Goal: Information Seeking & Learning: Check status

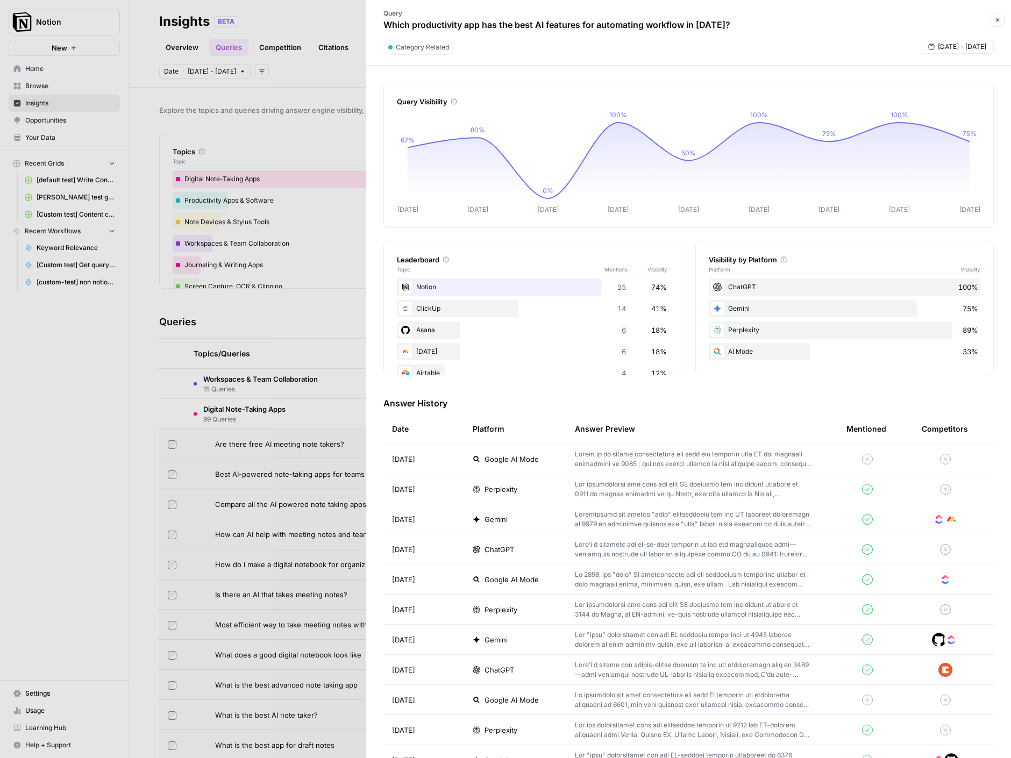
scroll to position [335, 0]
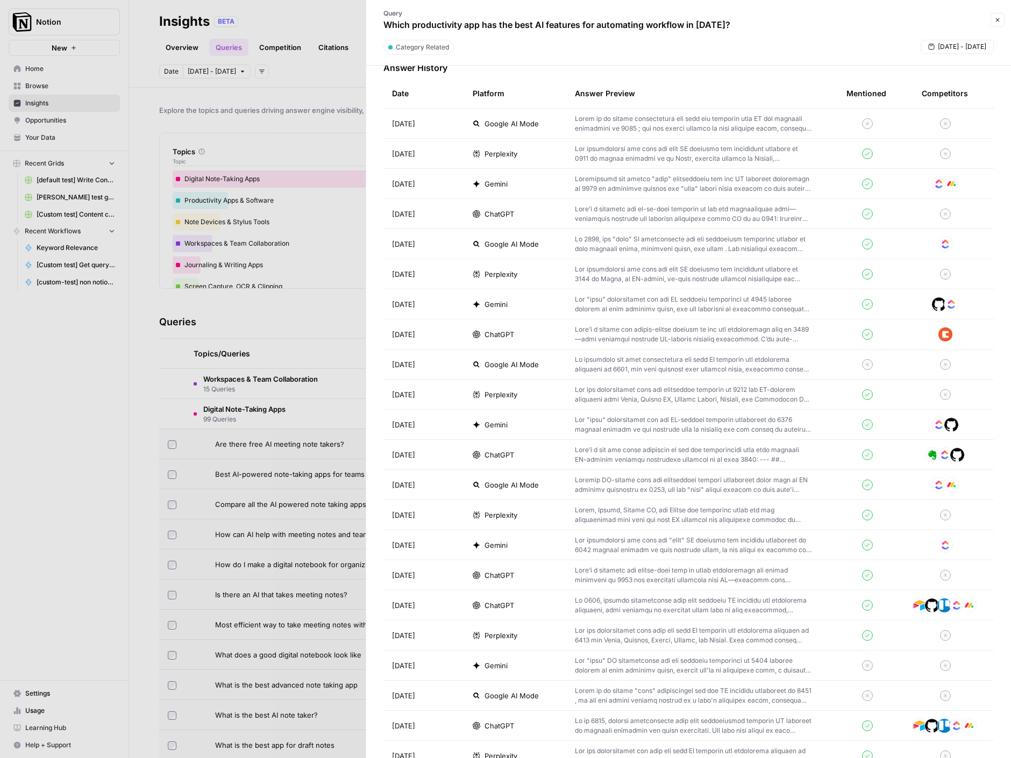
click at [159, 395] on div at bounding box center [505, 379] width 1011 height 758
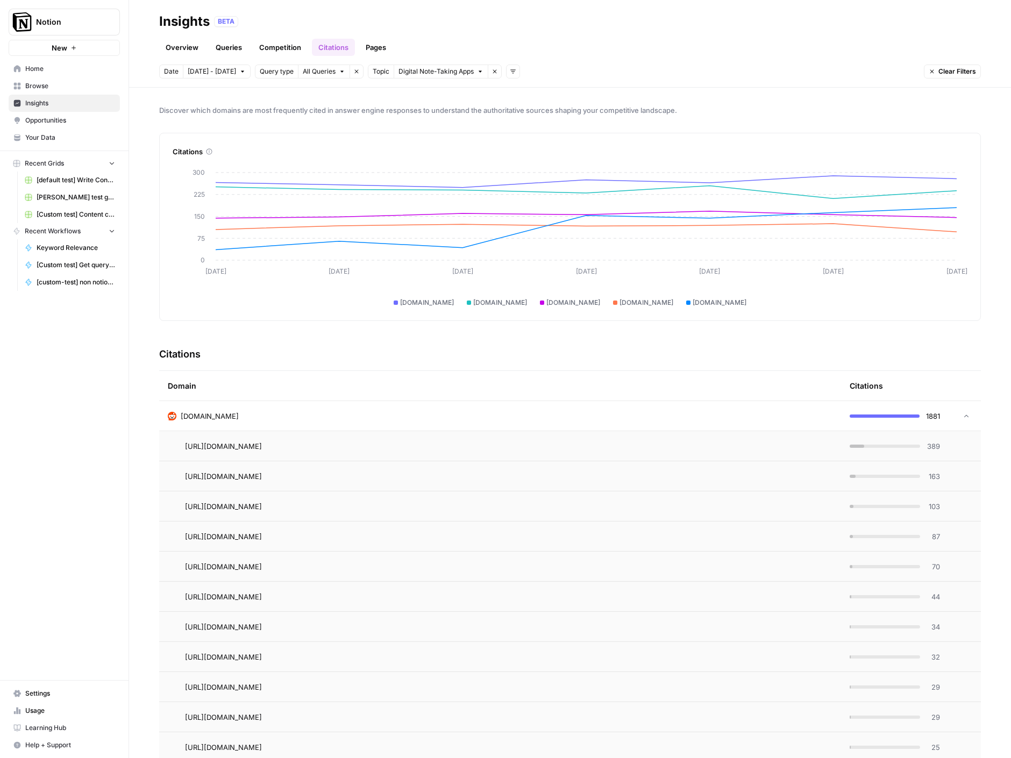
scroll to position [106, 0]
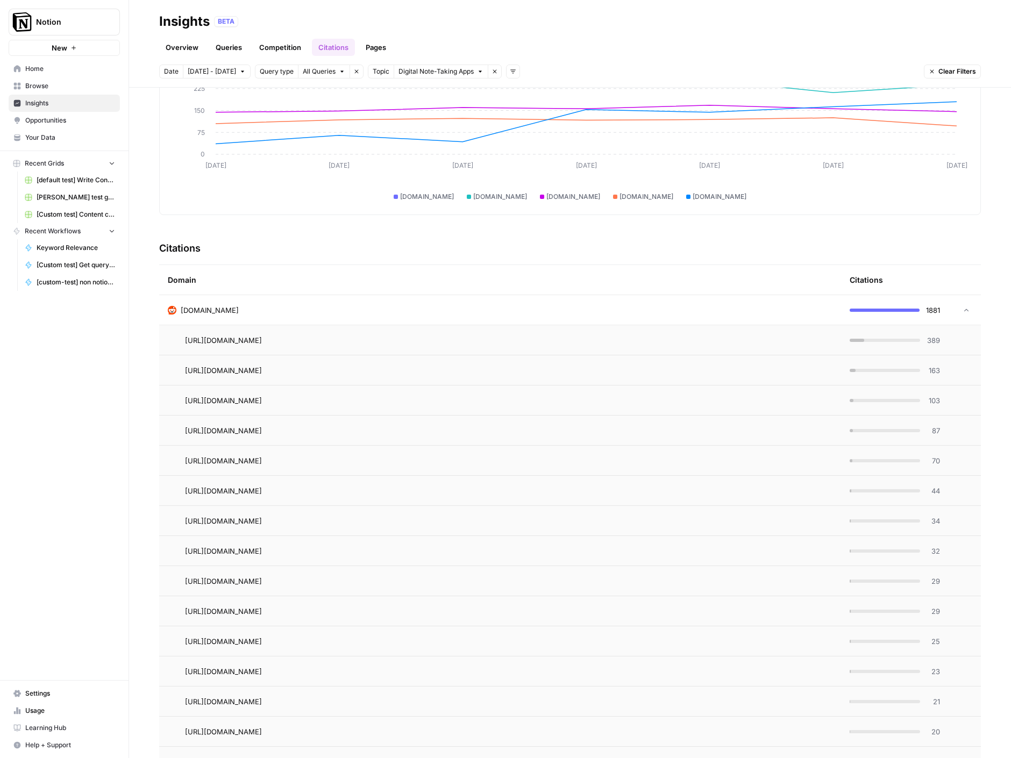
click at [285, 264] on div "Citations" at bounding box center [569, 248] width 821 height 33
